Goal: Find specific page/section: Find specific page/section

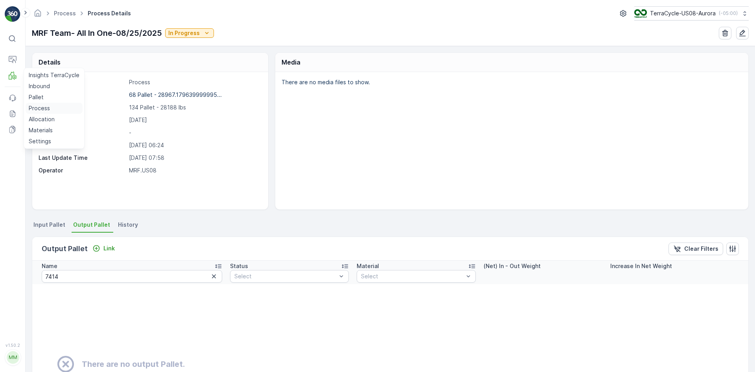
click at [43, 106] on p "Process" at bounding box center [39, 108] width 21 height 8
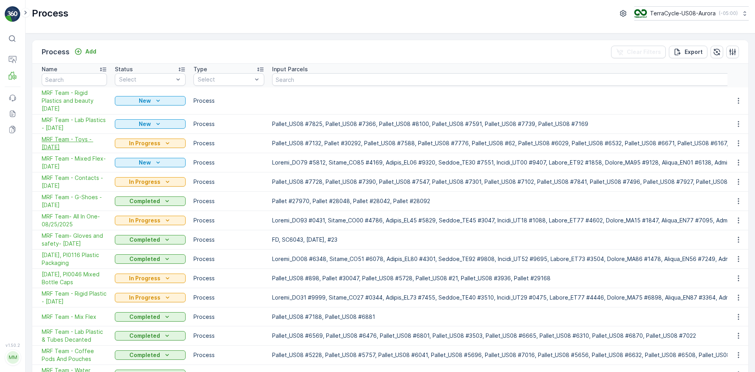
click at [79, 136] on span "MRF Team - Toys - [DATE]" at bounding box center [74, 143] width 65 height 16
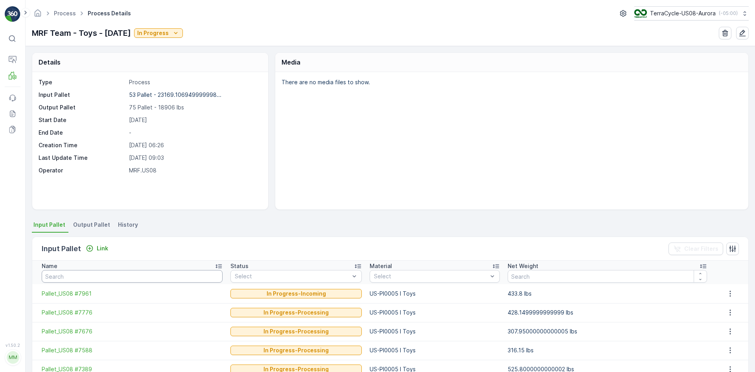
click at [103, 273] on input "text" at bounding box center [132, 276] width 181 height 13
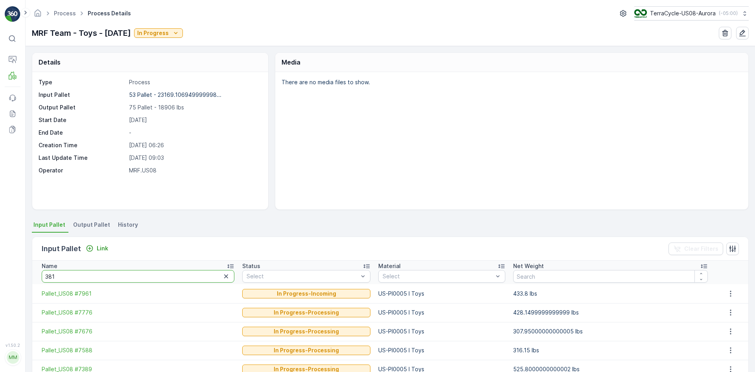
type input "3810"
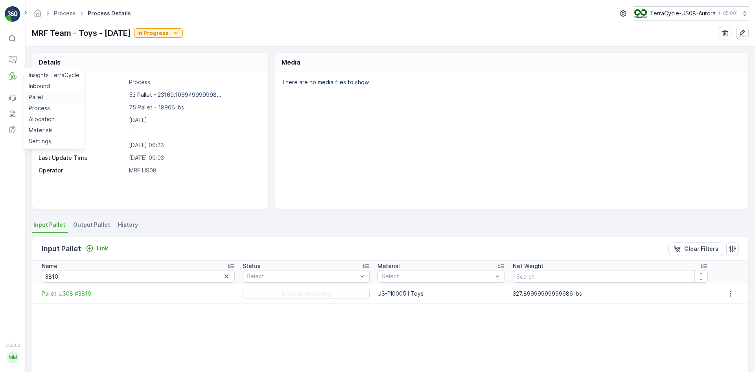
click at [39, 94] on p "Pallet" at bounding box center [36, 97] width 15 height 8
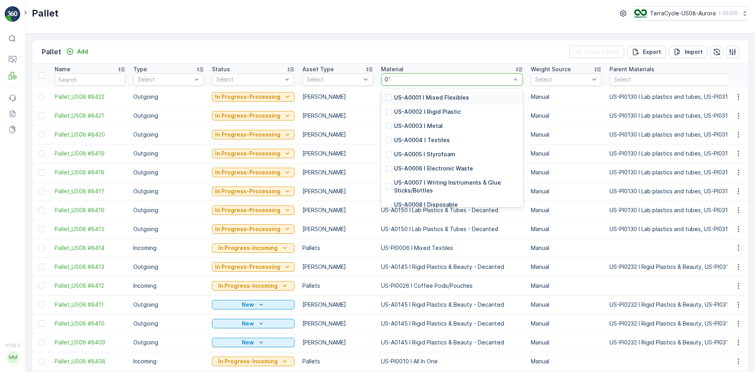
type input "0130"
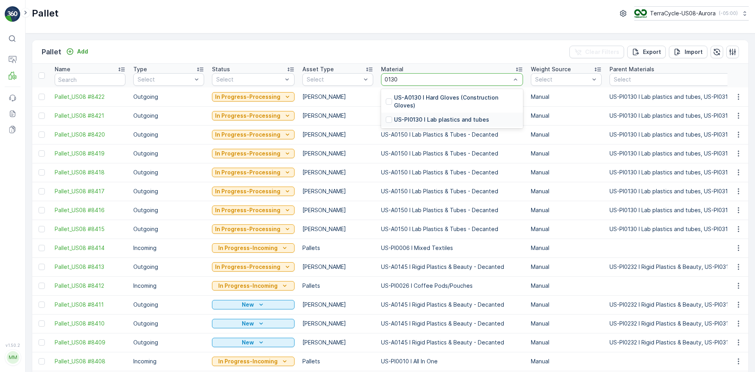
click at [440, 118] on p "US-PI0130 I Lab plastics and tubes" at bounding box center [441, 120] width 95 height 8
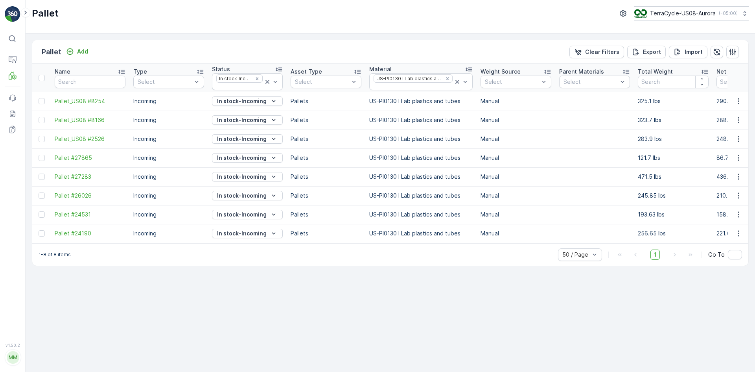
click at [332, 159] on p "Pallets" at bounding box center [326, 158] width 71 height 8
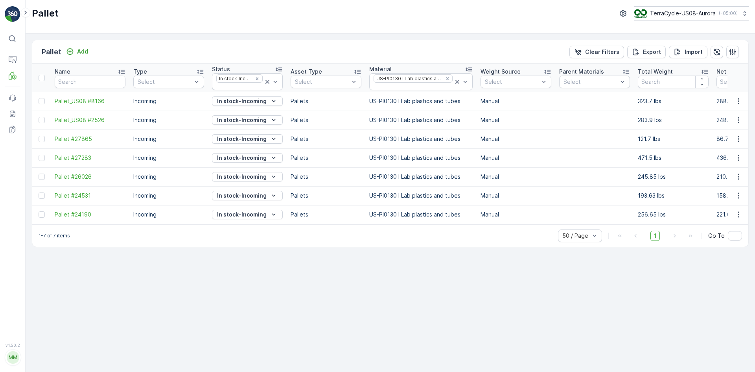
drag, startPoint x: 303, startPoint y: 228, endPoint x: 319, endPoint y: 230, distance: 15.8
click at [319, 230] on div "1-7 of 7 items 50 / Page 1 Go To" at bounding box center [390, 235] width 716 height 22
